Goal: Information Seeking & Learning: Learn about a topic

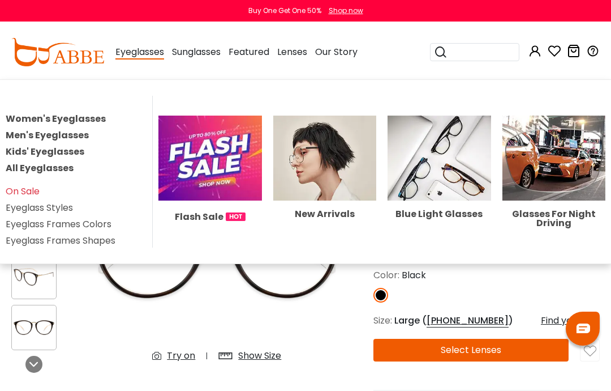
click at [350, 209] on div "New Arrivals" at bounding box center [325, 213] width 104 height 9
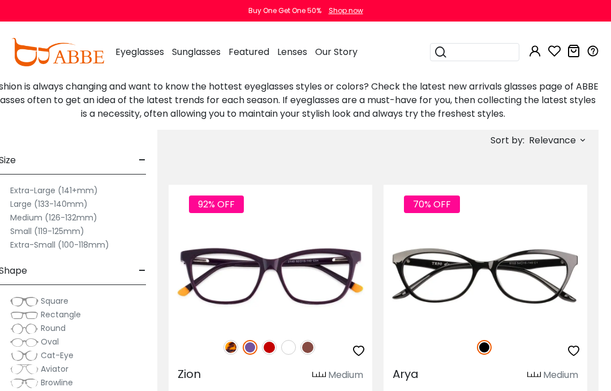
scroll to position [246, 13]
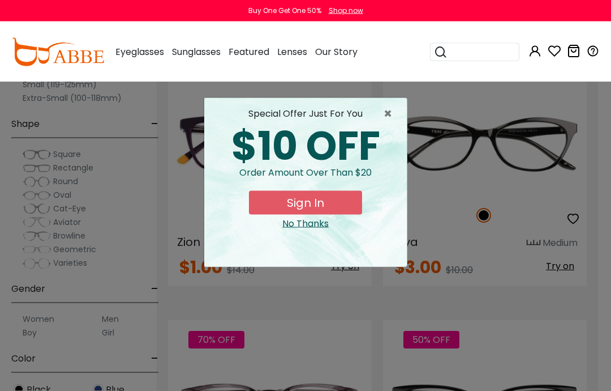
click at [186, 241] on div "× special offer just for you $10 OFF Order amount over than $20 Sign In No Than…" at bounding box center [305, 195] width 611 height 391
click at [303, 225] on div "No Thanks" at bounding box center [305, 224] width 185 height 14
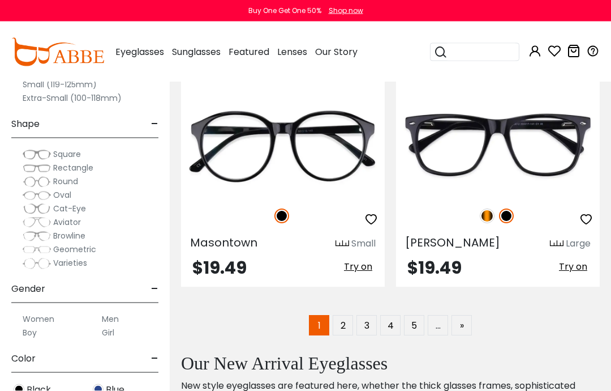
scroll to position [4144, 0]
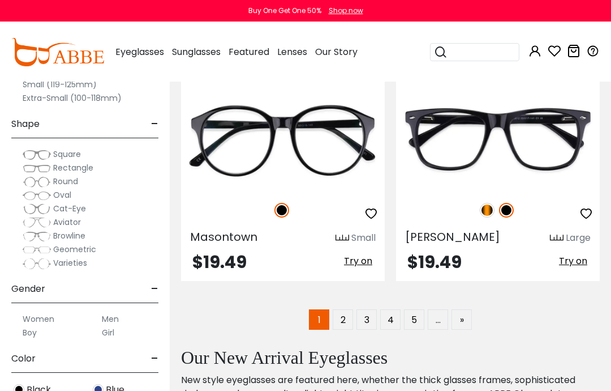
click at [348, 316] on link "2" at bounding box center [343, 319] width 20 height 20
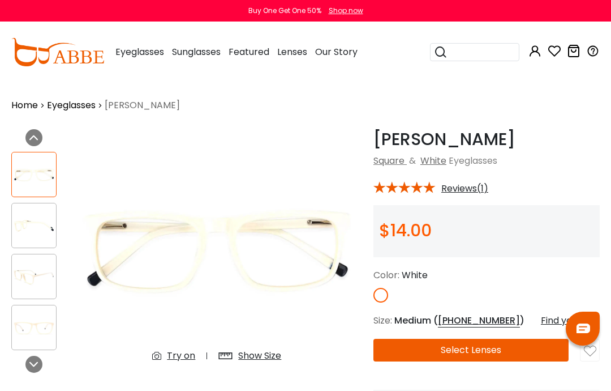
click at [23, 198] on div at bounding box center [35, 250] width 49 height 209
click at [24, 215] on img at bounding box center [34, 226] width 44 height 22
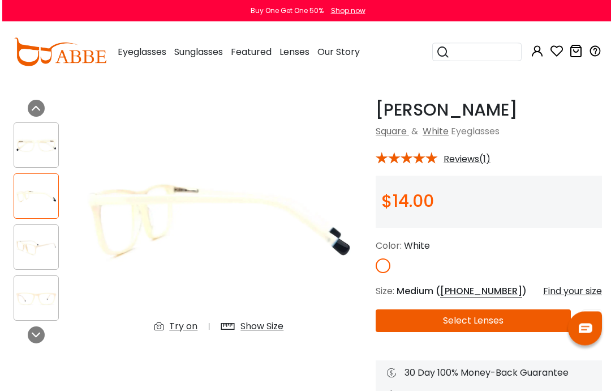
scroll to position [29, 0]
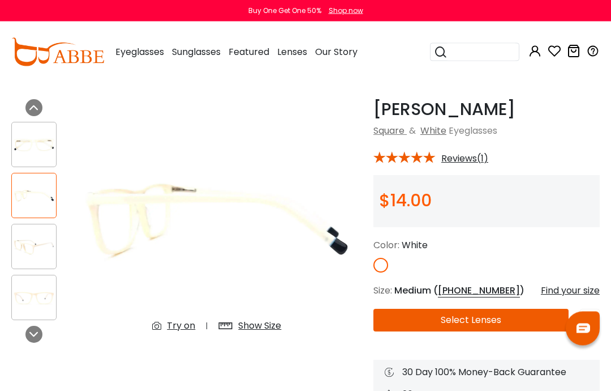
click at [22, 227] on div at bounding box center [33, 246] width 45 height 45
click at [27, 246] on img at bounding box center [34, 247] width 44 height 22
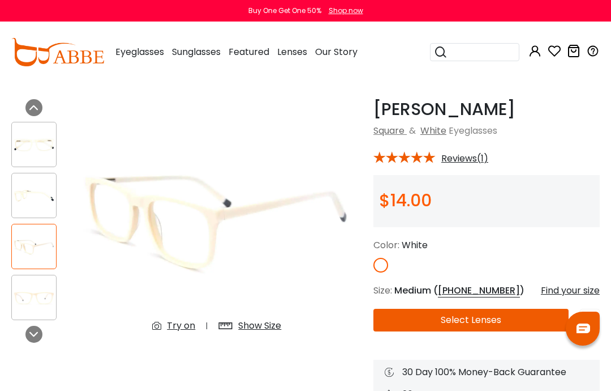
click at [26, 277] on div at bounding box center [33, 297] width 45 height 45
click at [29, 277] on div at bounding box center [33, 297] width 45 height 45
click at [27, 290] on img at bounding box center [34, 297] width 44 height 22
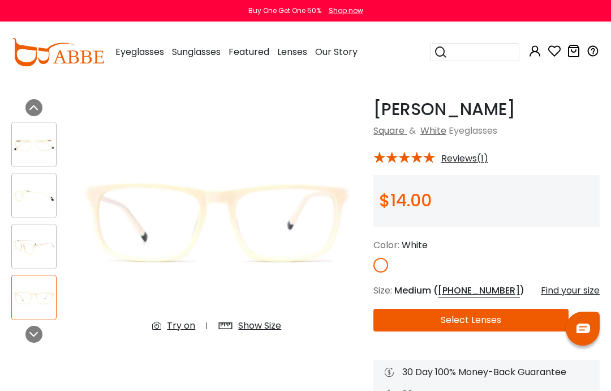
click at [28, 333] on div at bounding box center [33, 333] width 17 height 17
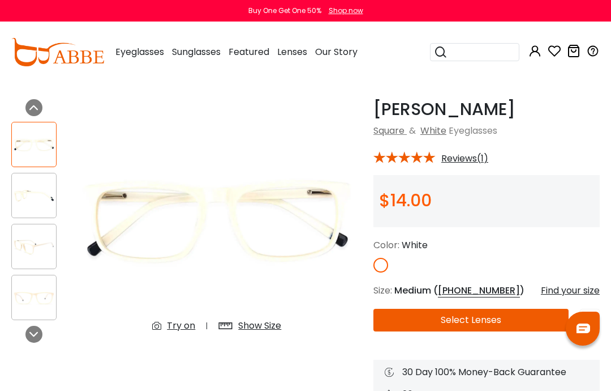
click at [27, 328] on div "Next" at bounding box center [33, 333] width 17 height 17
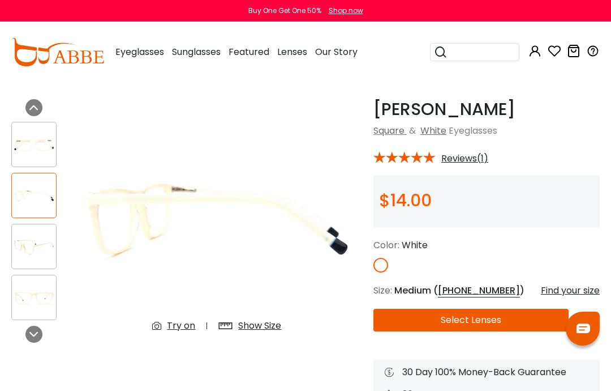
click at [29, 331] on div at bounding box center [33, 333] width 17 height 17
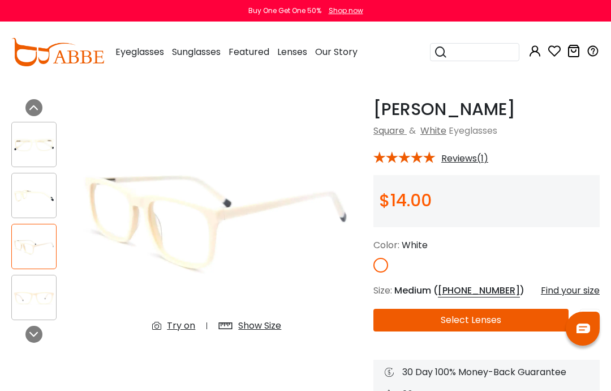
click at [29, 330] on div at bounding box center [33, 333] width 17 height 17
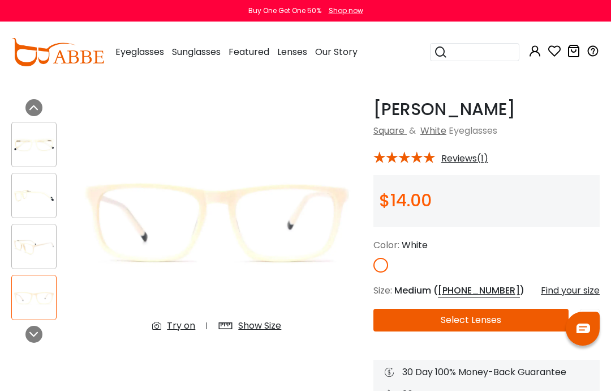
click at [28, 333] on div at bounding box center [33, 333] width 17 height 17
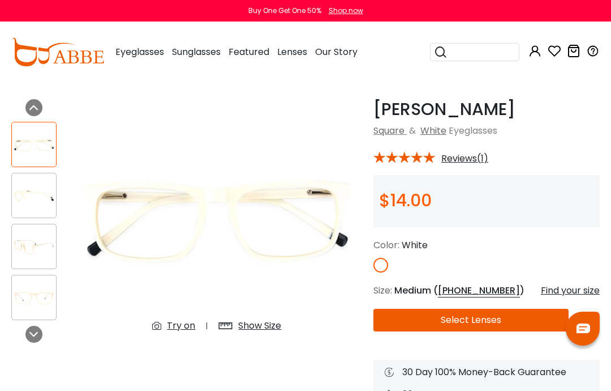
click at [26, 332] on div at bounding box center [33, 333] width 17 height 17
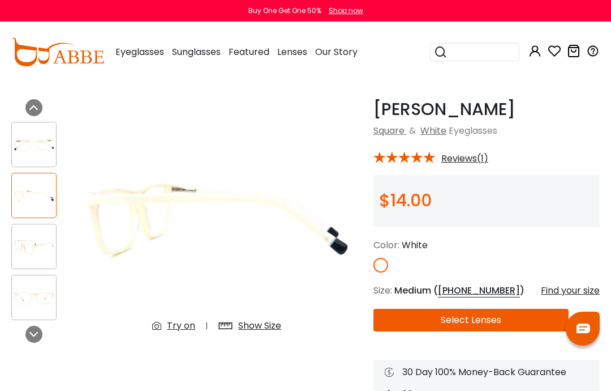
click at [29, 327] on div at bounding box center [33, 333] width 17 height 17
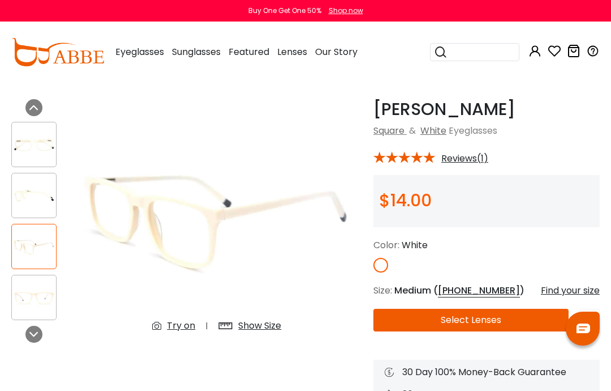
click at [36, 322] on div at bounding box center [35, 220] width 49 height 209
click at [472, 158] on span "Reviews(1)" at bounding box center [465, 158] width 47 height 10
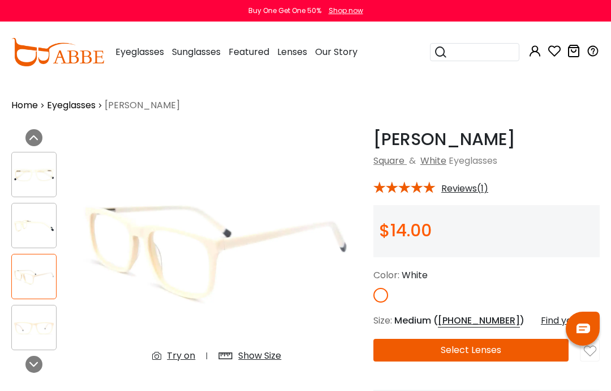
click at [472, 192] on span "Reviews(1)" at bounding box center [465, 188] width 47 height 10
click at [468, 188] on span "Reviews(1)" at bounding box center [465, 188] width 47 height 10
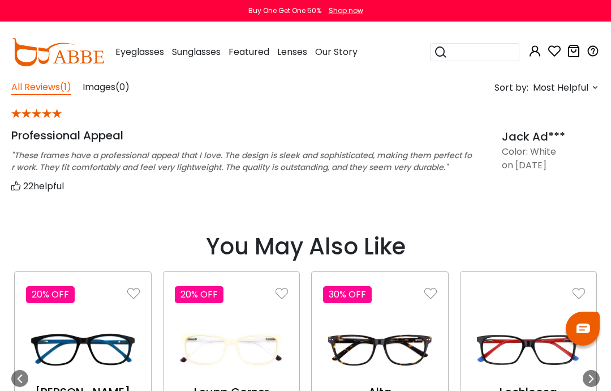
scroll to position [894, 0]
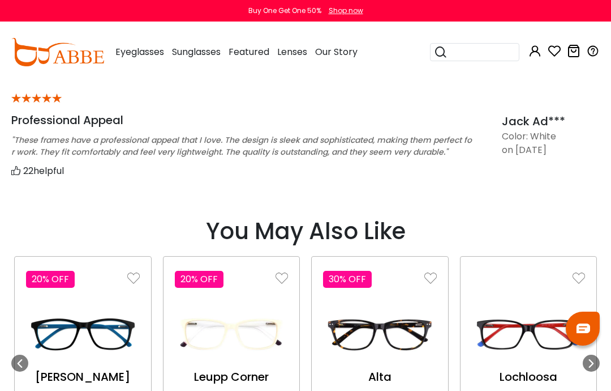
click at [185, 344] on img at bounding box center [232, 334] width 114 height 57
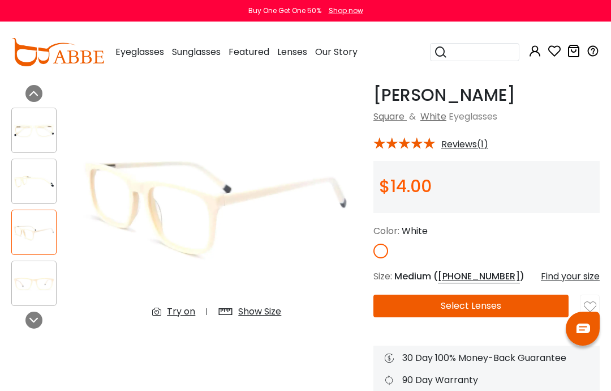
scroll to position [0, 0]
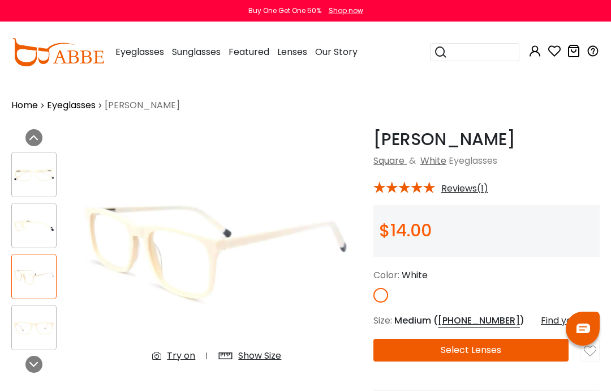
click at [38, 206] on div at bounding box center [33, 225] width 45 height 45
click at [33, 255] on div at bounding box center [33, 276] width 45 height 45
click at [27, 273] on img at bounding box center [34, 276] width 44 height 22
click at [24, 319] on img at bounding box center [34, 327] width 44 height 22
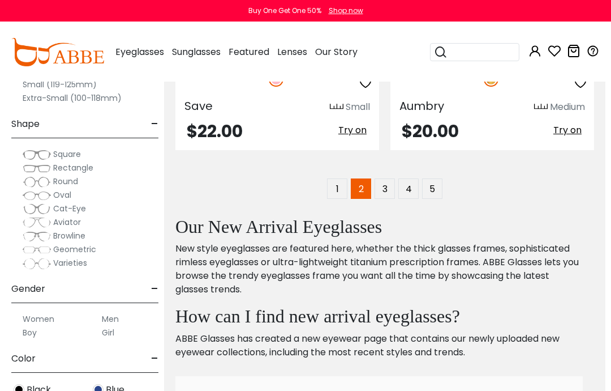
scroll to position [4273, 6]
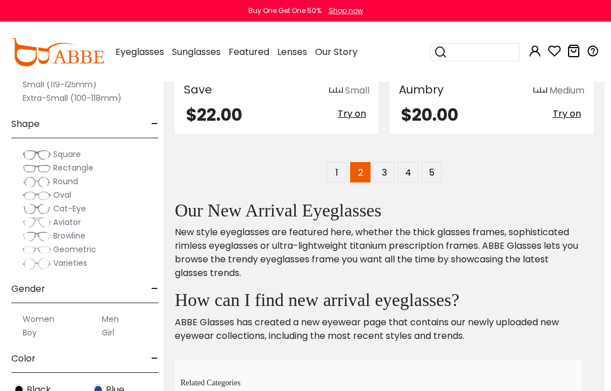
click at [383, 173] on link "3" at bounding box center [384, 172] width 20 height 20
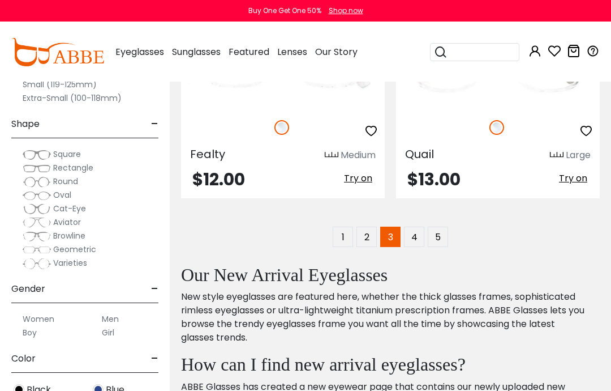
scroll to position [4208, 0]
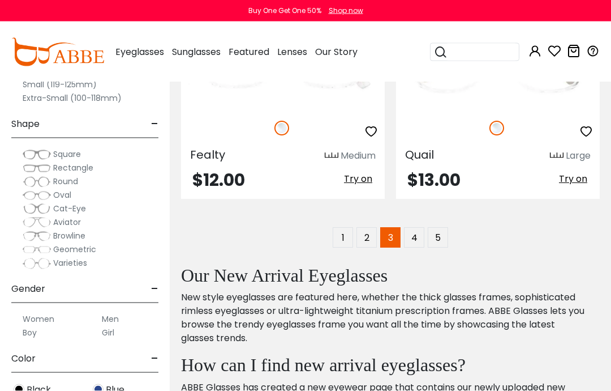
click at [422, 241] on link "4" at bounding box center [414, 238] width 20 height 20
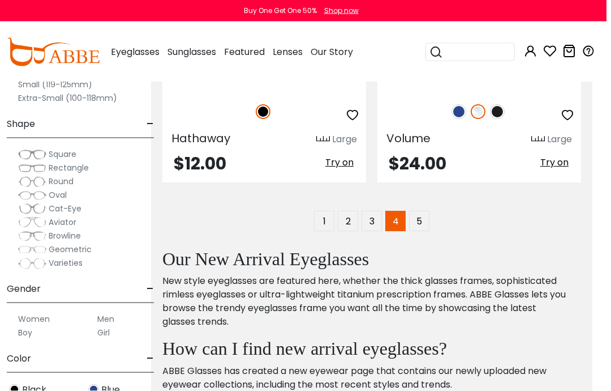
scroll to position [4229, 14]
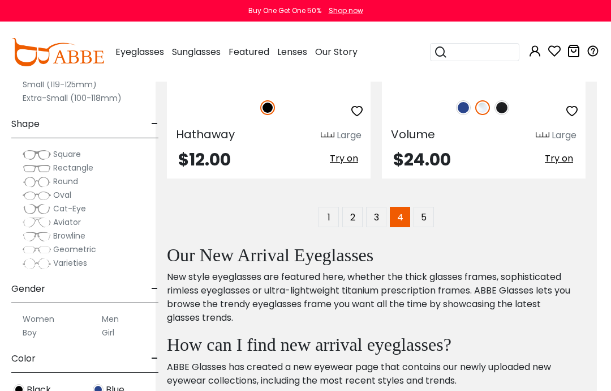
click at [419, 221] on link "5" at bounding box center [424, 217] width 20 height 20
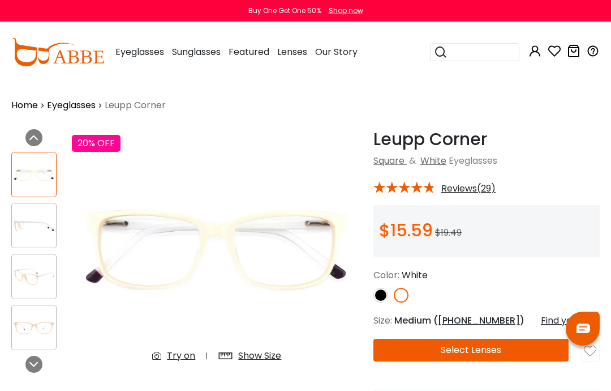
click at [30, 230] on img at bounding box center [34, 226] width 44 height 22
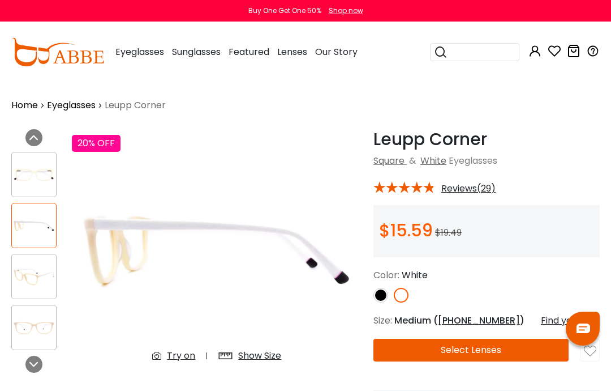
click at [25, 260] on div at bounding box center [33, 276] width 45 height 45
click at [24, 298] on div at bounding box center [33, 276] width 45 height 45
click at [19, 323] on img at bounding box center [34, 327] width 44 height 22
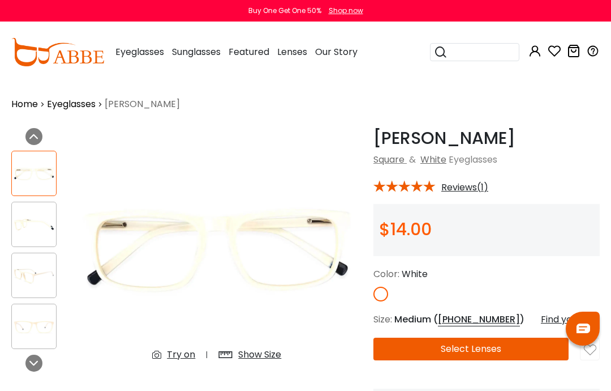
click at [32, 229] on img at bounding box center [34, 224] width 44 height 22
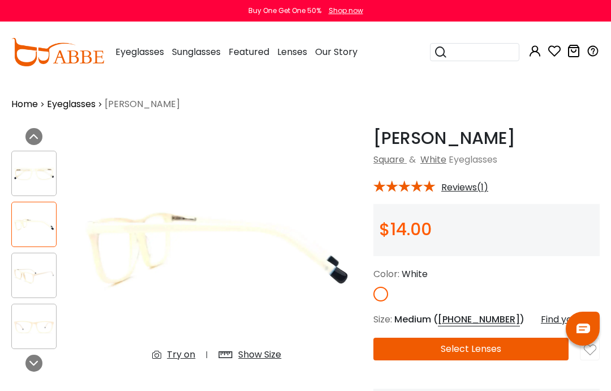
click at [34, 262] on div at bounding box center [33, 274] width 45 height 45
click at [31, 315] on img at bounding box center [34, 326] width 44 height 22
